Goal: Task Accomplishment & Management: Manage account settings

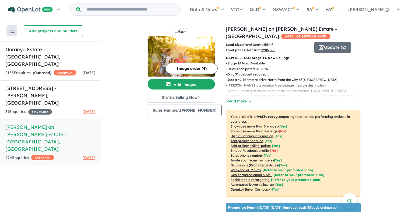
click at [13, 123] on h5 "[PERSON_NAME] on [PERSON_NAME] Estate - [GEOGRAPHIC_DATA][PERSON_NAME][GEOGRAPH…" at bounding box center [50, 137] width 90 height 29
click at [62, 123] on h5 "[PERSON_NAME] on [PERSON_NAME] Estate - [GEOGRAPHIC_DATA][PERSON_NAME][GEOGRAPH…" at bounding box center [50, 137] width 90 height 29
click at [64, 157] on div "Recent enquiries first Most unread enquiries first Most enquiries first By name…" at bounding box center [50, 119] width 101 height 198
click at [22, 123] on h5 "[PERSON_NAME] on [PERSON_NAME] Estate - [GEOGRAPHIC_DATA][PERSON_NAME][GEOGRAPH…" at bounding box center [50, 137] width 90 height 29
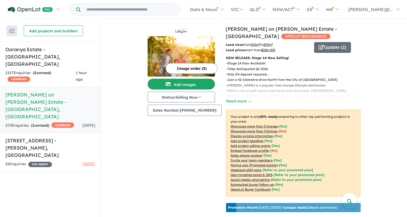
click at [183, 68] on button "Image order ( 5 )" at bounding box center [192, 68] width 52 height 11
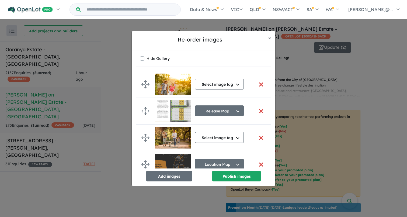
click at [258, 110] on button "button" at bounding box center [260, 111] width 11 height 12
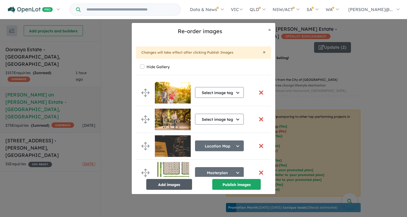
click at [170, 184] on button "Add images" at bounding box center [169, 184] width 46 height 11
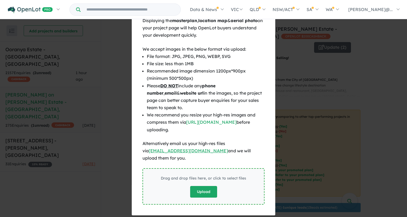
click at [205, 186] on button "Upload" at bounding box center [203, 192] width 27 height 12
click at [207, 186] on button "Upload" at bounding box center [203, 192] width 27 height 12
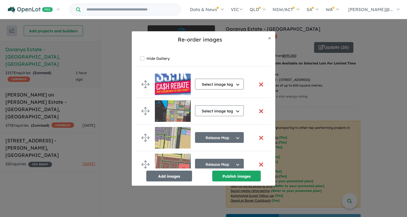
click at [32, 82] on div "Re-order images × Close Hide Gallery Select image tag Select image tag Aerial L…" at bounding box center [203, 108] width 407 height 217
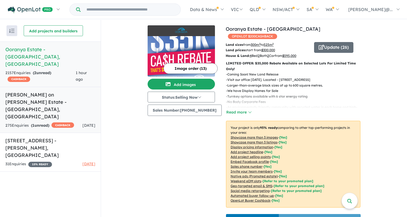
click at [33, 91] on h5 "[PERSON_NAME] on [PERSON_NAME] Estate - [GEOGRAPHIC_DATA][PERSON_NAME][GEOGRAPH…" at bounding box center [50, 105] width 90 height 29
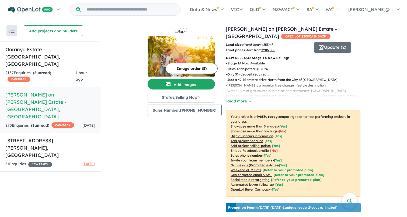
click at [189, 66] on button "Image order ( 5 )" at bounding box center [192, 68] width 52 height 11
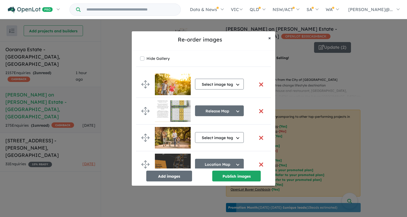
click at [269, 37] on span "×" at bounding box center [269, 38] width 3 height 6
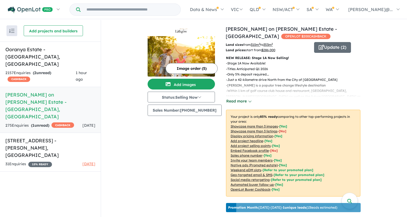
click at [246, 103] on button "Read more" at bounding box center [238, 101] width 25 height 6
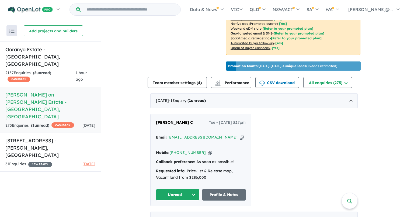
scroll to position [161, 0]
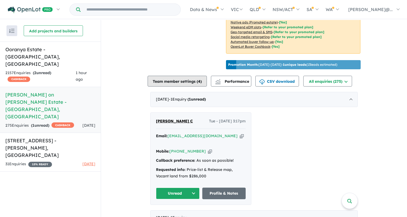
click at [200, 84] on span "4" at bounding box center [199, 81] width 2 height 5
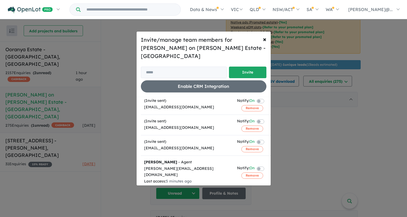
scroll to position [15, 0]
click at [264, 42] on span "×" at bounding box center [264, 39] width 3 height 8
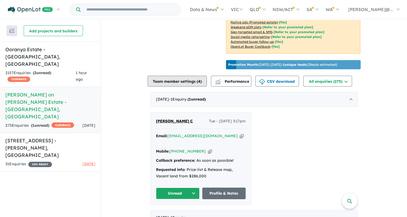
click at [200, 84] on span "4" at bounding box center [199, 81] width 2 height 5
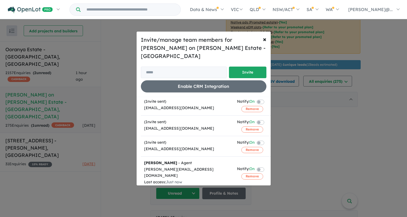
click at [266, 43] on span "×" at bounding box center [264, 39] width 3 height 8
